Goal: Navigation & Orientation: Find specific page/section

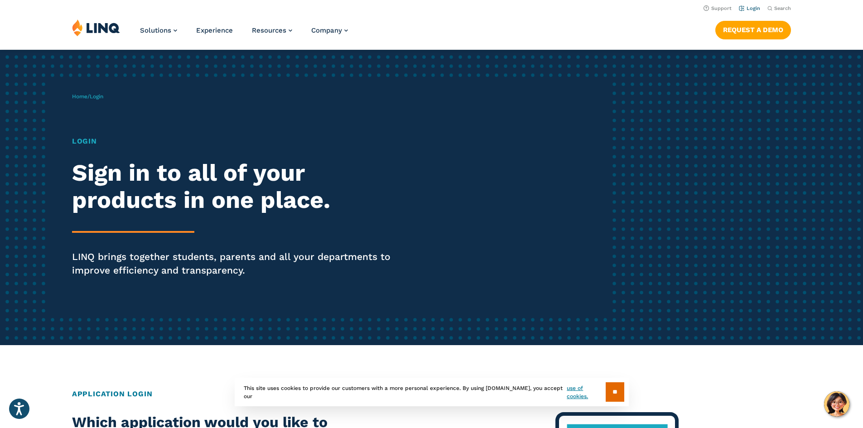
click at [751, 11] on link "Login" at bounding box center [749, 8] width 21 height 6
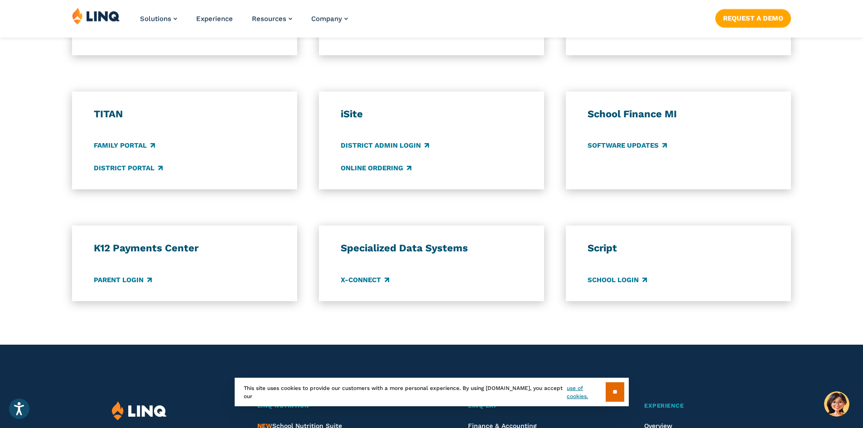
scroll to position [634, 0]
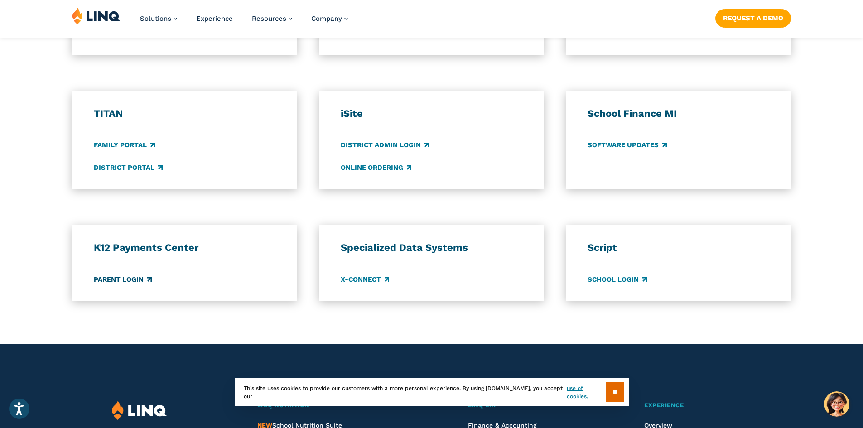
click at [128, 280] on link "Parent Login" at bounding box center [123, 280] width 58 height 10
